Goal: Task Accomplishment & Management: Use online tool/utility

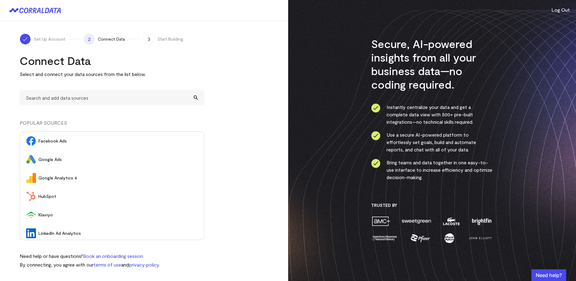
click at [218, 145] on turbo-frame "Connect Data Select and connect your data sources from the list below. POPULAR …" at bounding box center [144, 161] width 249 height 214
click at [114, 96] on input "text" at bounding box center [112, 97] width 185 height 15
type input "A"
click at [60, 141] on span "Facebook Ads" at bounding box center [117, 141] width 159 height 6
click at [43, 137] on li "Facebook Ads" at bounding box center [112, 141] width 184 height 18
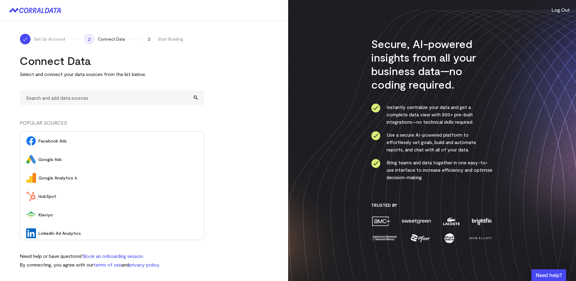
click at [48, 142] on span "Facebook Ads" at bounding box center [117, 141] width 159 height 6
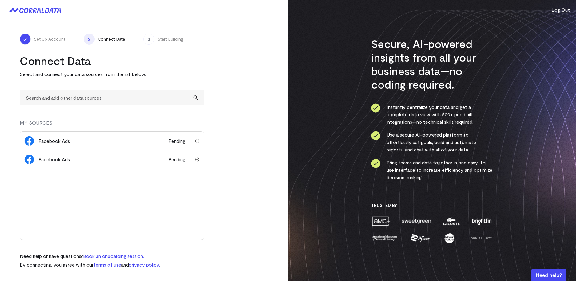
click at [198, 159] on img "submit" at bounding box center [197, 159] width 4 height 4
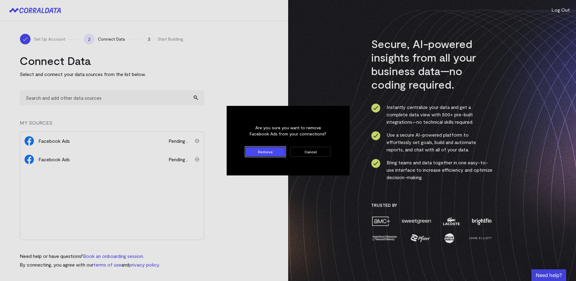
click at [266, 154] on button "Remove" at bounding box center [266, 152] width 40 height 10
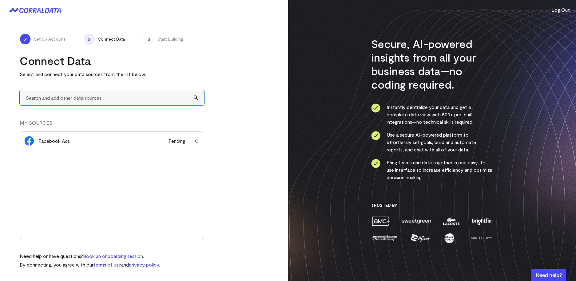
click at [90, 99] on input "text" at bounding box center [112, 97] width 185 height 15
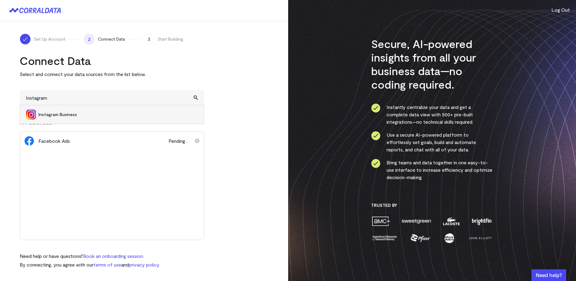
click at [80, 112] on span "Instagram Business" at bounding box center [117, 114] width 159 height 6
type input "Instagram Business"
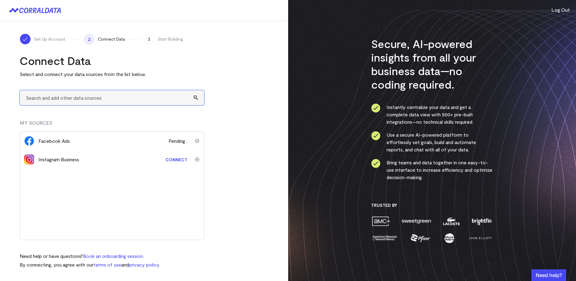
click at [73, 98] on input "text" at bounding box center [112, 97] width 185 height 15
type input "M"
click at [175, 158] on link "Connect" at bounding box center [176, 159] width 28 height 11
click at [269, 118] on div "Set Up Account 2 Connect Data 3 Start Building Connect Data Select and connect …" at bounding box center [144, 146] width 288 height 251
click at [211, 69] on turbo-frame "Connect Data Select and connect your data sources from the list below. MY SOURC…" at bounding box center [144, 157] width 249 height 206
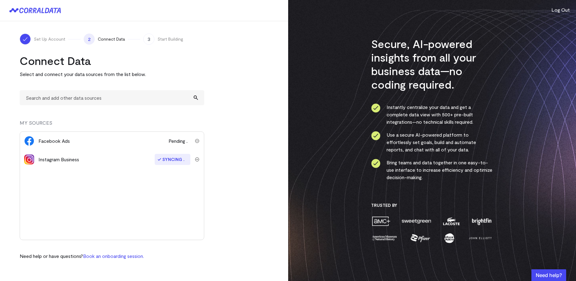
click at [225, 60] on turbo-frame "Connect Data Select and connect your data sources from the list below. MY SOURC…" at bounding box center [144, 157] width 249 height 206
click at [198, 44] on div "Set Up Account 2 Connect Data 3 Start Building" at bounding box center [144, 39] width 249 height 11
